Goal: Task Accomplishment & Management: Complete application form

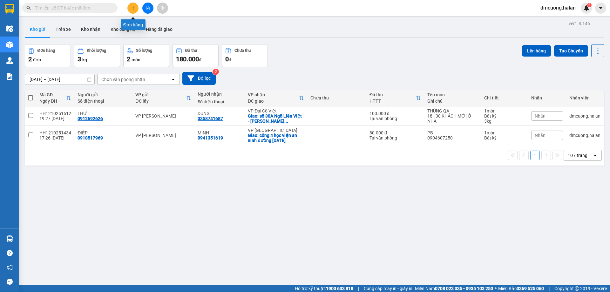
click at [133, 9] on icon "plus" at bounding box center [133, 7] width 0 height 3
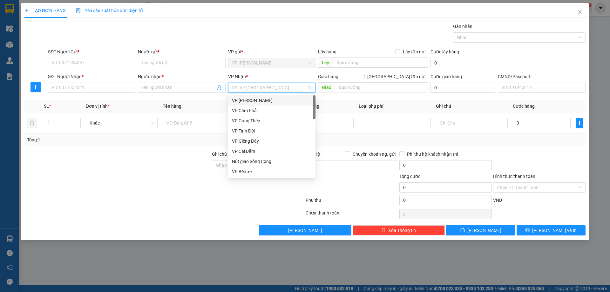
click at [254, 88] on input "search" at bounding box center [269, 88] width 75 height 10
type input "tr"
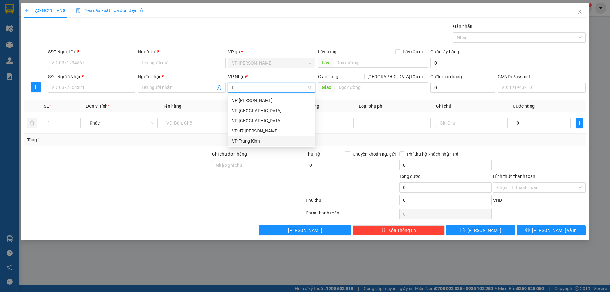
click at [266, 139] on div "VP Trung Kính" at bounding box center [272, 141] width 80 height 7
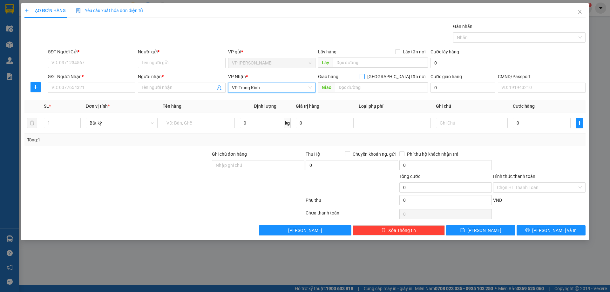
click at [364, 78] on input "[GEOGRAPHIC_DATA] tận nơi" at bounding box center [362, 76] width 4 height 4
checkbox input "true"
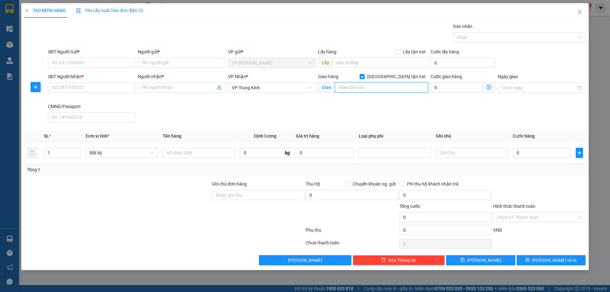
drag, startPoint x: 392, startPoint y: 87, endPoint x: 386, endPoint y: 87, distance: 5.7
click at [392, 87] on input "text" at bounding box center [381, 87] width 93 height 10
paste input "Ngõ 36 Trung Hòa, Trung Hoà, Cầu Giấy, Hà Nội, Việt Nam"
type input "Ngõ 36 Trung Hòa, Trung Hoà, Cầu Giấy, Hà Nội, Việt Nam"
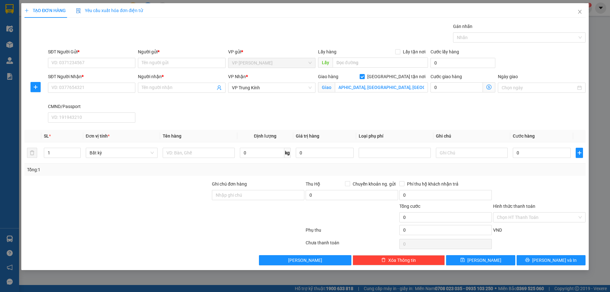
scroll to position [0, 0]
click at [492, 88] on span at bounding box center [489, 87] width 12 height 10
click at [489, 87] on icon "dollar-circle" at bounding box center [489, 87] width 5 height 5
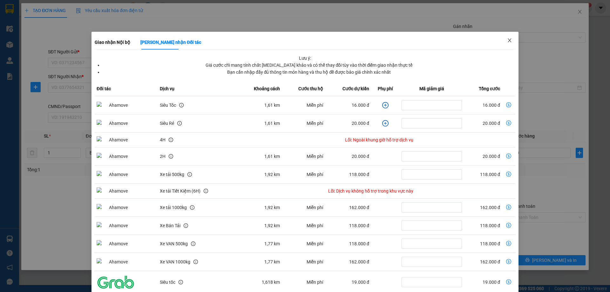
click at [508, 41] on icon "close" at bounding box center [509, 40] width 3 height 4
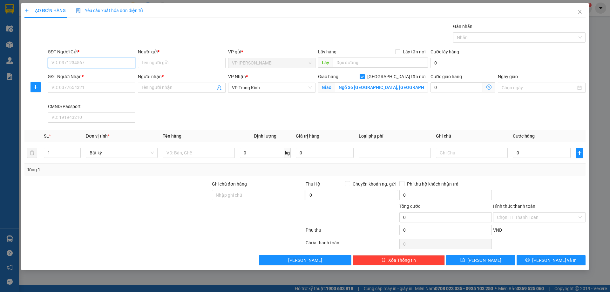
click at [72, 64] on input "SĐT Người Gửi *" at bounding box center [91, 63] width 87 height 10
paste input "0372502993"
type input "0372502993"
click at [173, 64] on input "Người gửi *" at bounding box center [181, 63] width 87 height 10
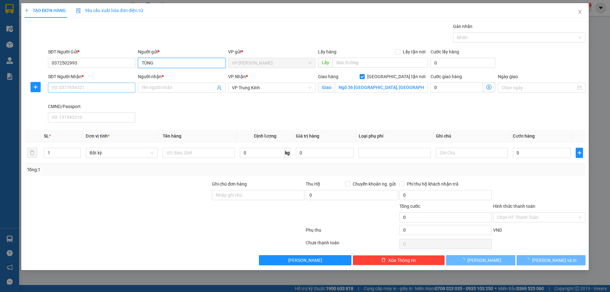
type input "TÙNG"
click at [92, 90] on input "SĐT Người Nhận *" at bounding box center [91, 88] width 87 height 10
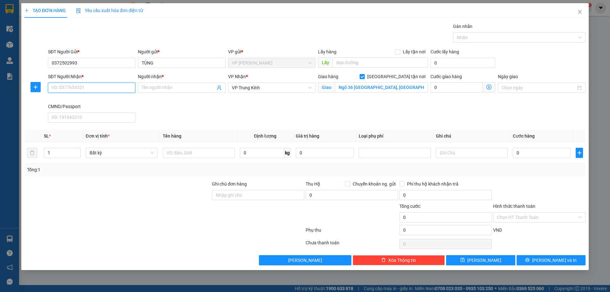
paste input "0975909103"
click at [53, 87] on input "0975909103" at bounding box center [91, 88] width 87 height 10
type input "0975909103"
click at [174, 88] on input "Người nhận *" at bounding box center [178, 87] width 73 height 7
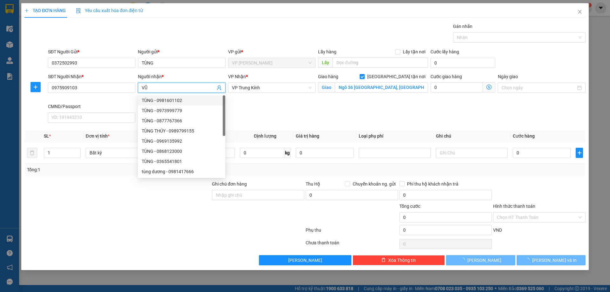
type input "VŨ"
click at [270, 101] on div "VP Nhận * VP Trung Kính" at bounding box center [272, 88] width 90 height 30
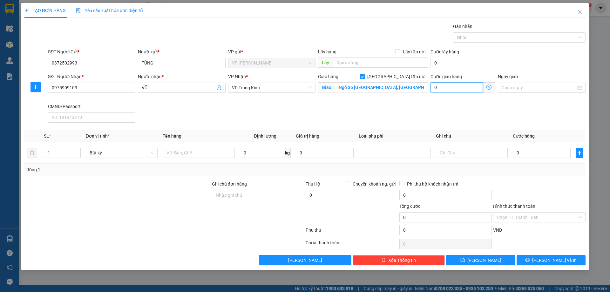
click at [462, 85] on input "0" at bounding box center [457, 87] width 52 height 10
type input "5"
type input "50"
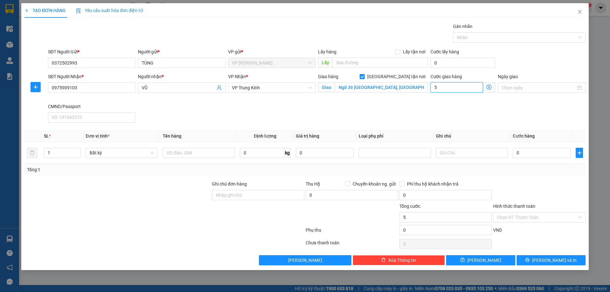
type input "50"
type input "500"
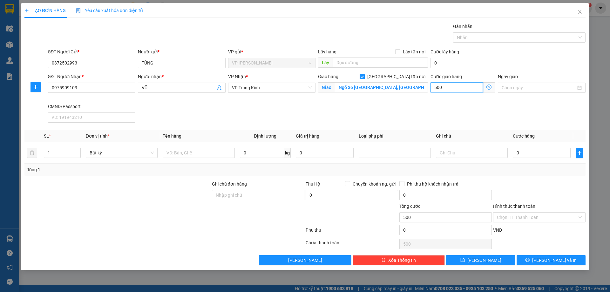
type input "5.000"
type input "50.000"
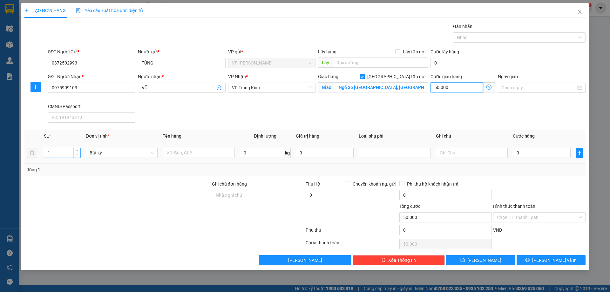
click at [78, 152] on span "Decrease Value" at bounding box center [76, 155] width 7 height 6
type input "50.000"
type input "2"
click at [78, 150] on icon "up" at bounding box center [77, 151] width 2 height 2
click at [194, 151] on input "text" at bounding box center [199, 153] width 72 height 10
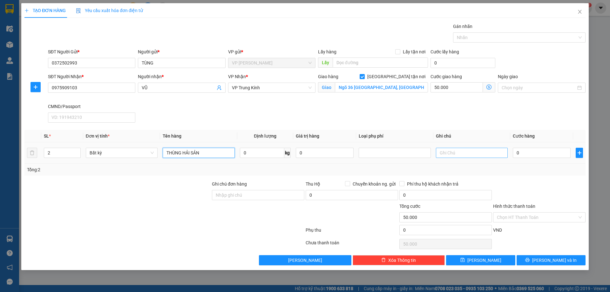
type input "THÙNG HẢI SẢN"
click at [479, 155] on input "text" at bounding box center [472, 153] width 72 height 10
type input "30+30"
click at [553, 154] on input "0" at bounding box center [542, 153] width 58 height 10
type input "2"
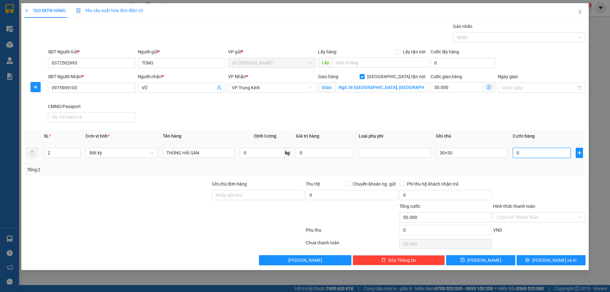
type input "50.002"
type input "20"
type input "50.020"
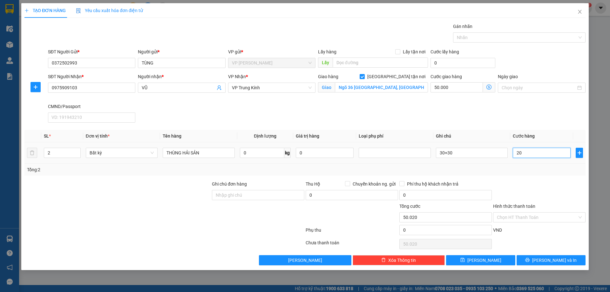
type input "200"
type input "50.200"
type input "2.000"
type input "52.000"
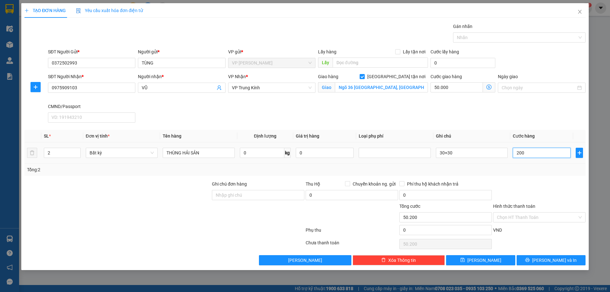
type input "52.000"
type input "20.000"
type input "70.000"
type input "200.000"
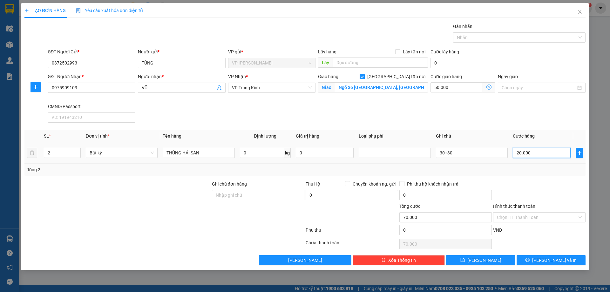
type input "250.000"
type input "200.000"
click at [542, 154] on input "200.000" at bounding box center [542, 153] width 58 height 10
drag, startPoint x: 87, startPoint y: 61, endPoint x: 18, endPoint y: 65, distance: 69.1
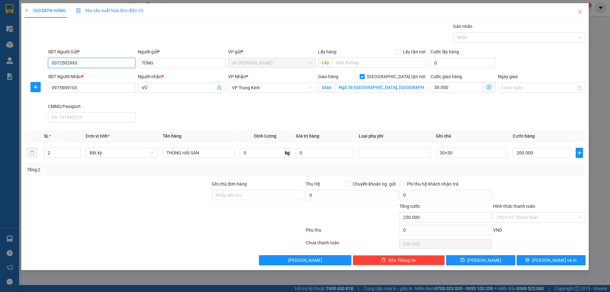
click at [18, 65] on div "TẠO ĐƠN HÀNG Yêu cầu xuất hóa đơn điện tử Transit Pickup Surcharge Ids Transit …" at bounding box center [305, 146] width 610 height 292
click at [550, 261] on span "[PERSON_NAME] và In" at bounding box center [554, 260] width 44 height 7
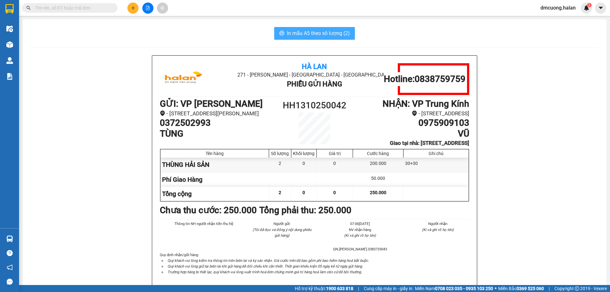
click at [318, 31] on span "In mẫu A5 theo số lượng (2)" at bounding box center [318, 33] width 63 height 8
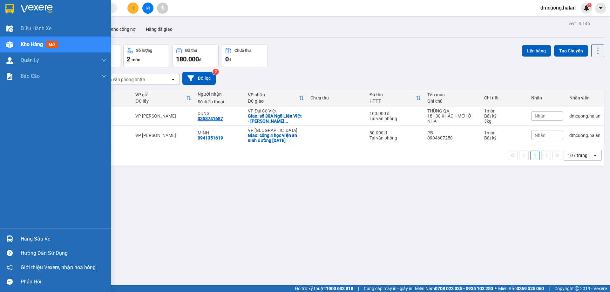
click at [28, 237] on div "Hàng sắp về" at bounding box center [64, 239] width 86 height 10
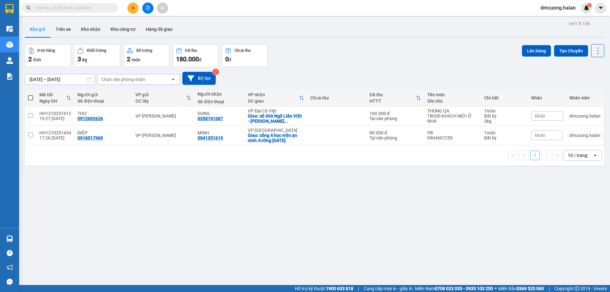
click at [372, 249] on section "Kết quả tìm kiếm ( 0 ) Bộ lọc No Data dmcuong.halan 2 Điều hành xe Kho hàng mới…" at bounding box center [305, 146] width 610 height 292
click at [70, 27] on button "Trên xe" at bounding box center [63, 29] width 25 height 15
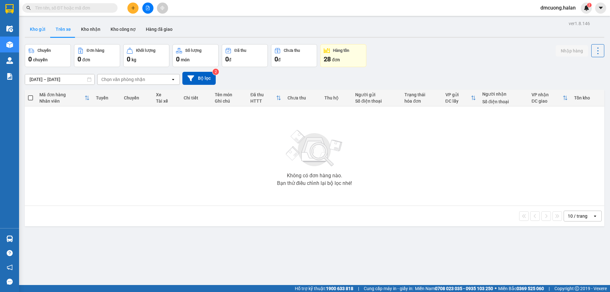
click at [40, 31] on button "Kho gửi" at bounding box center [38, 29] width 26 height 15
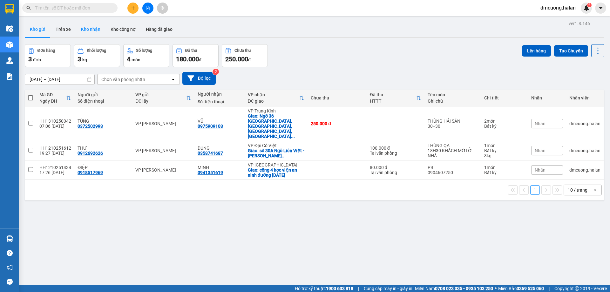
click at [85, 29] on button "Kho nhận" at bounding box center [91, 29] width 30 height 15
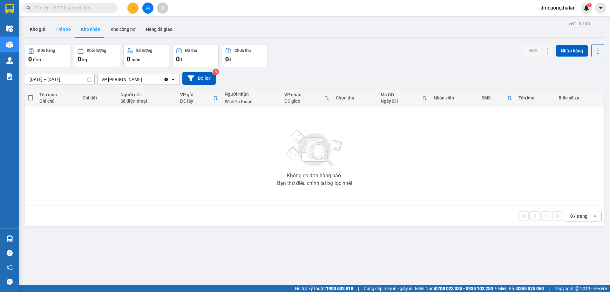
click at [65, 28] on button "Trên xe" at bounding box center [63, 29] width 25 height 15
type input "05/02/2012 – 13/10/2025"
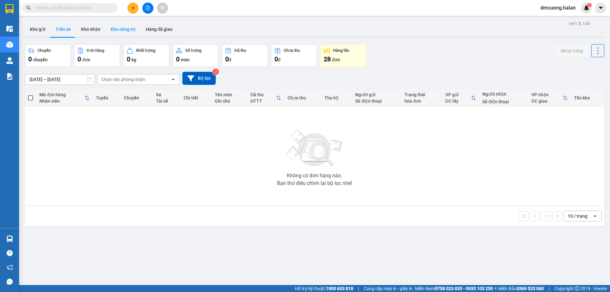
click at [119, 31] on button "Kho công nợ" at bounding box center [123, 29] width 35 height 15
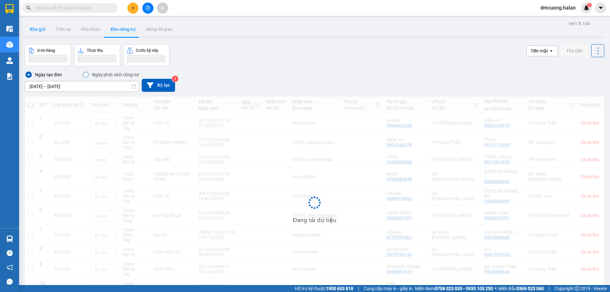
click at [40, 33] on button "Kho gửi" at bounding box center [38, 29] width 26 height 15
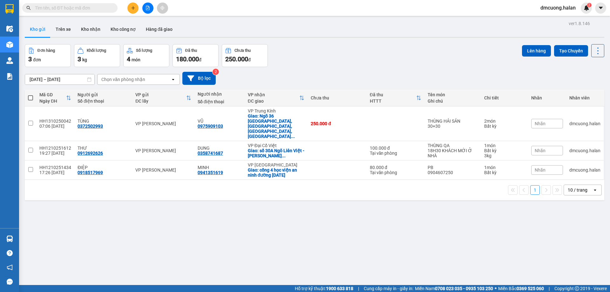
click at [562, 7] on span "dmcuong.halan" at bounding box center [558, 8] width 45 height 8
click at [560, 20] on span "Đăng xuất" at bounding box center [561, 19] width 32 height 7
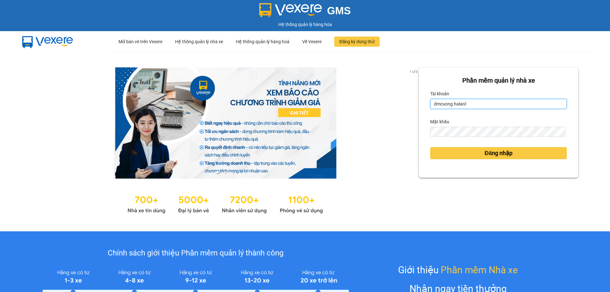
drag, startPoint x: 471, startPoint y: 105, endPoint x: 374, endPoint y: 116, distance: 97.6
click at [374, 116] on div "1 of 3 Phần mềm quản lý nhà xe Tài khoản dmcuong.halanl Mật khẩu Đăng nhập" at bounding box center [305, 141] width 610 height 180
type input "n"
drag, startPoint x: 457, startPoint y: 103, endPoint x: 416, endPoint y: 105, distance: 41.4
click at [419, 105] on div "Phần mềm quản lý nhà xe Tài khoản n Mật khẩu Đăng nhập" at bounding box center [499, 122] width 160 height 110
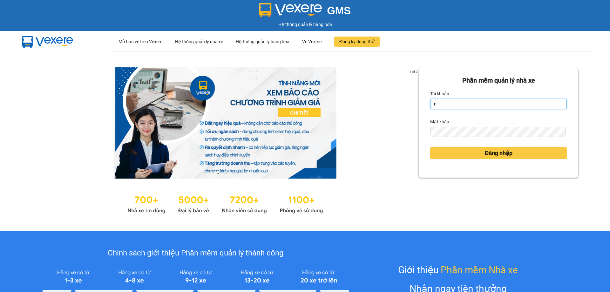
click at [458, 104] on input "n" at bounding box center [498, 104] width 137 height 10
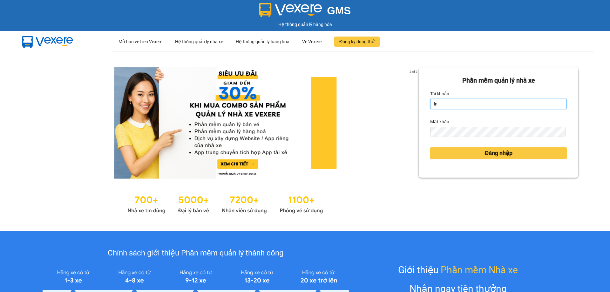
type input "lntrang.halan"
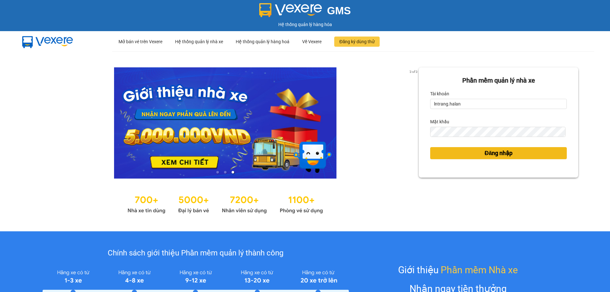
click at [447, 154] on button "Đăng nhập" at bounding box center [498, 153] width 137 height 12
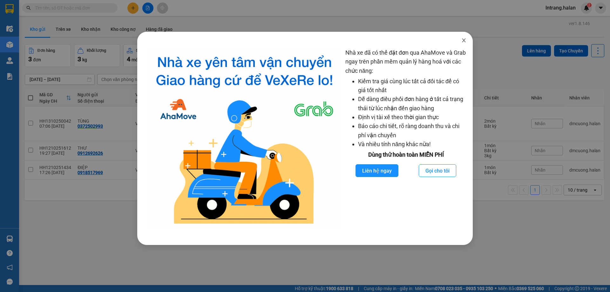
click at [463, 39] on icon "close" at bounding box center [463, 40] width 3 height 4
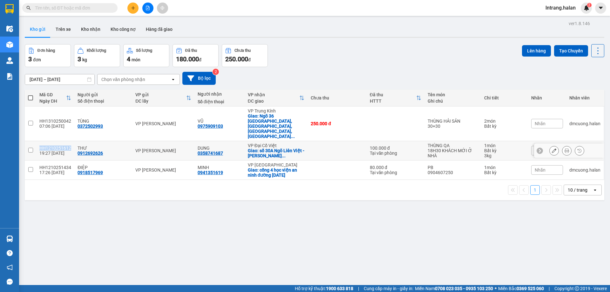
copy div "HH1210251612"
drag, startPoint x: 37, startPoint y: 132, endPoint x: 72, endPoint y: 134, distance: 35.3
click at [72, 141] on td "HH1210251612 19:27 [DATE]" at bounding box center [55, 150] width 38 height 19
checkbox input "true"
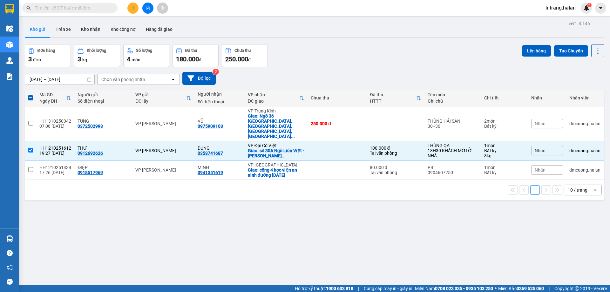
click at [73, 8] on input "text" at bounding box center [72, 7] width 75 height 7
paste input "HH1210251612"
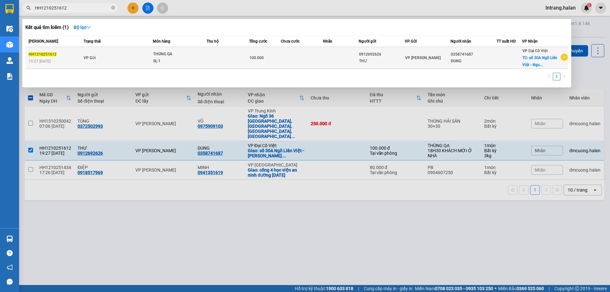
type input "HH1210251612"
click at [360, 56] on div "0912692626" at bounding box center [381, 54] width 45 height 7
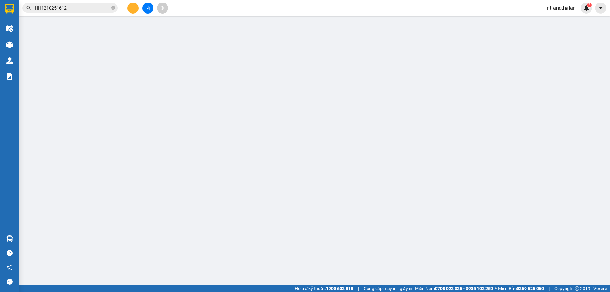
type input "0912692626"
type input "0358741687"
checkbox input "true"
type input "số 30A Ngõ Liên Việt - [PERSON_NAME]"
type input "18H30 KHÁCH MỚI Ở NHÀ"
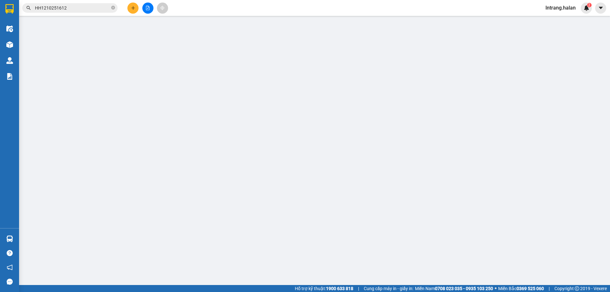
type input "0"
type input "100.000"
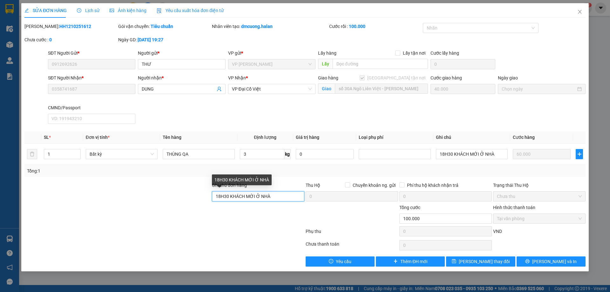
click at [293, 196] on input "18H30 KHÁCH MỚI Ở NHÀ" at bounding box center [258, 196] width 92 height 10
click at [230, 195] on input "18H30 KHÁCH MỚI Ở NHÀ" at bounding box center [258, 196] width 92 height 10
click at [282, 194] on input "18H30 KHÁCH MỚI Ở NHÀ" at bounding box center [258, 196] width 92 height 10
click at [229, 197] on input "18H30 KHÁCH MỚI Ở NHÀ -" at bounding box center [258, 196] width 92 height 10
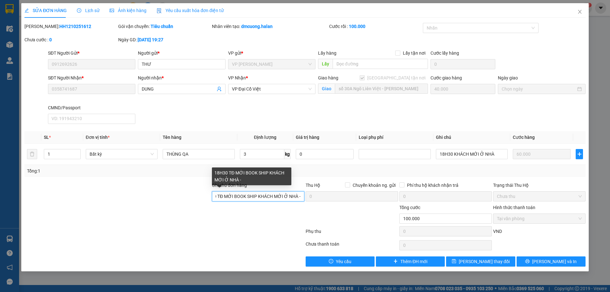
drag, startPoint x: 284, startPoint y: 196, endPoint x: 299, endPoint y: 196, distance: 15.0
click at [299, 196] on input "18H30 TĐ MỚI BOOK SHIP KHÁCH MỚI Ở NHÀ -" at bounding box center [258, 196] width 92 height 10
click at [283, 197] on input "18H30 TĐ MỚI BOOK SHIP KHÁCH MỚI Ở NHÀ -" at bounding box center [258, 196] width 92 height 10
drag, startPoint x: 240, startPoint y: 197, endPoint x: 207, endPoint y: 196, distance: 32.8
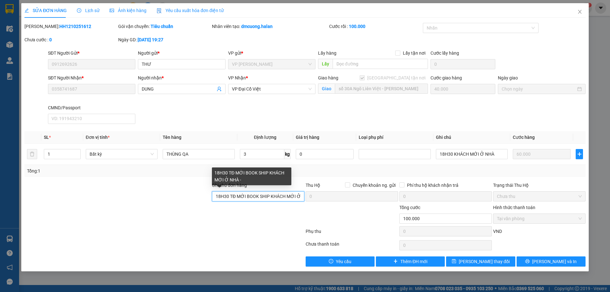
click at [204, 197] on div "Ghi chú đơn hàng 18H30 TĐ MỚI BOOK SHIP KHÁCH MỚI Ở NHÀ - Thu Hộ Chuyển khoản n…" at bounding box center [305, 193] width 563 height 22
click at [226, 195] on input "18H30 TĐ MỚI BOOK SHIP KHÁCH MỚI Ở NHÀ -" at bounding box center [258, 196] width 92 height 10
click at [229, 196] on input "18H30 TĐ MỚI BOOK SHIP KHÁCH MỚI Ở NHÀ -" at bounding box center [258, 196] width 92 height 10
click at [233, 194] on input "18H30 TĐ MỚI BOOK SHIP KHÁCH MỚI Ở NHÀ -" at bounding box center [258, 196] width 92 height 10
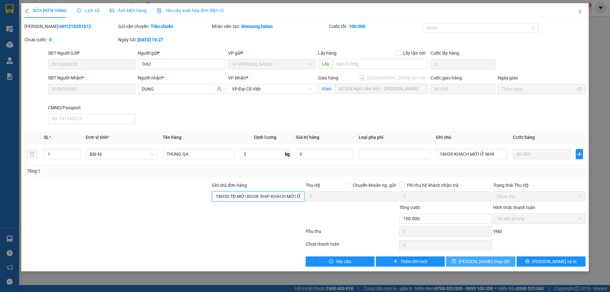
type input "18H30 TĐ MỚI BOOK SHIP KHÁCH MỚI Ở NHÀ -"
click at [492, 260] on span "[PERSON_NAME] thay đổi" at bounding box center [484, 261] width 51 height 7
